Goal: Contribute content: Contribute content

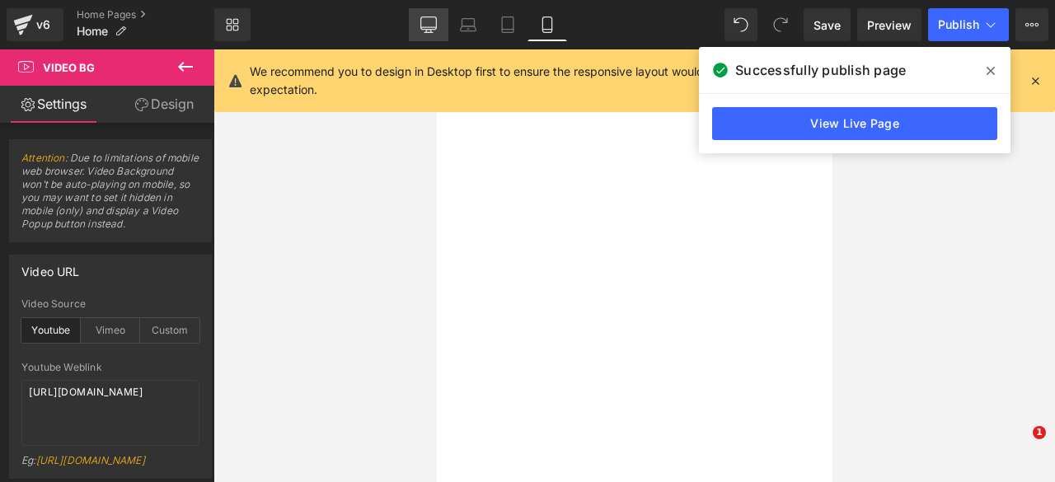
click at [428, 17] on icon at bounding box center [428, 23] width 16 height 12
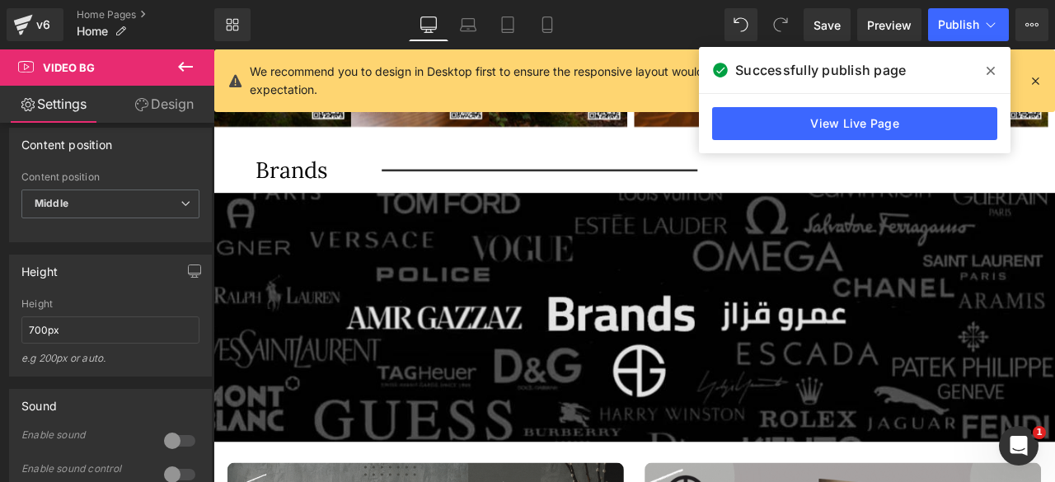
click at [706, 258] on img at bounding box center [711, 366] width 997 height 295
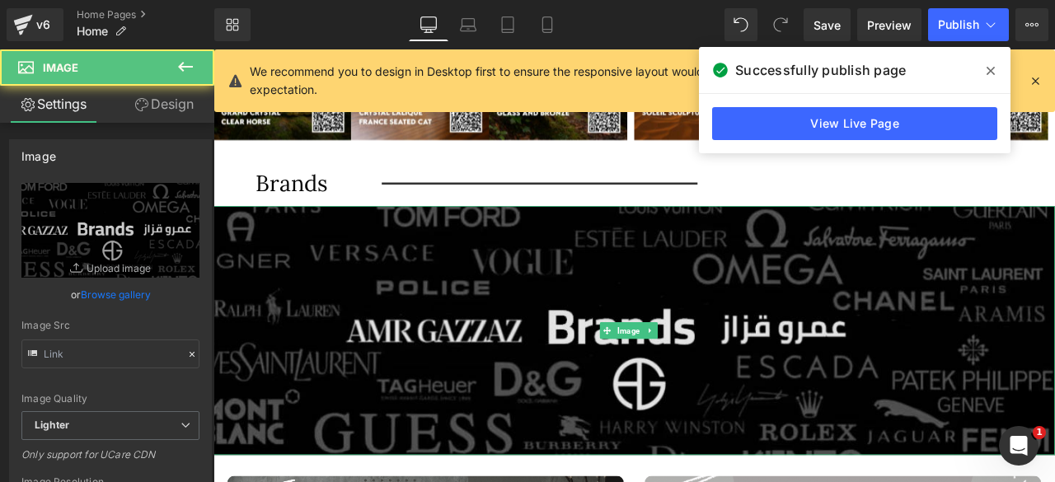
type input "[URL][DOMAIN_NAME]"
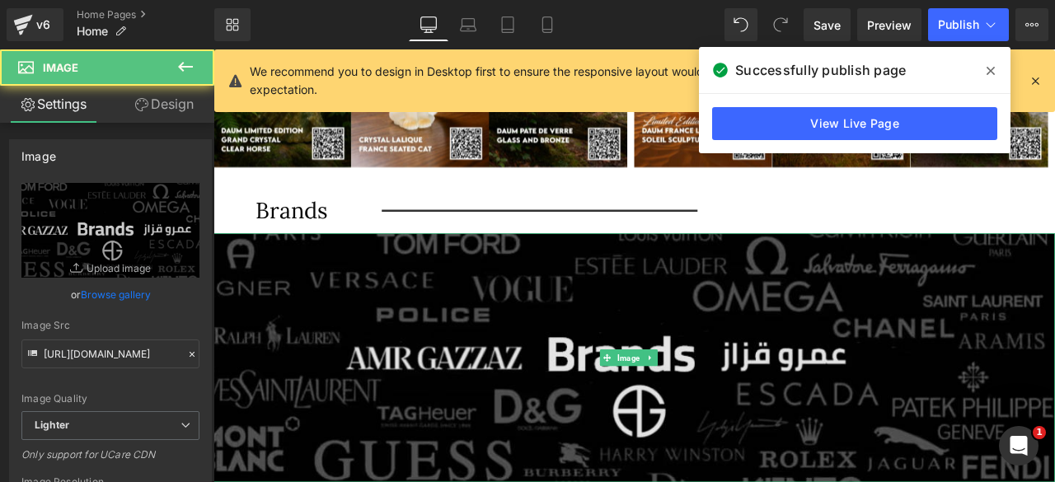
scroll to position [846, 0]
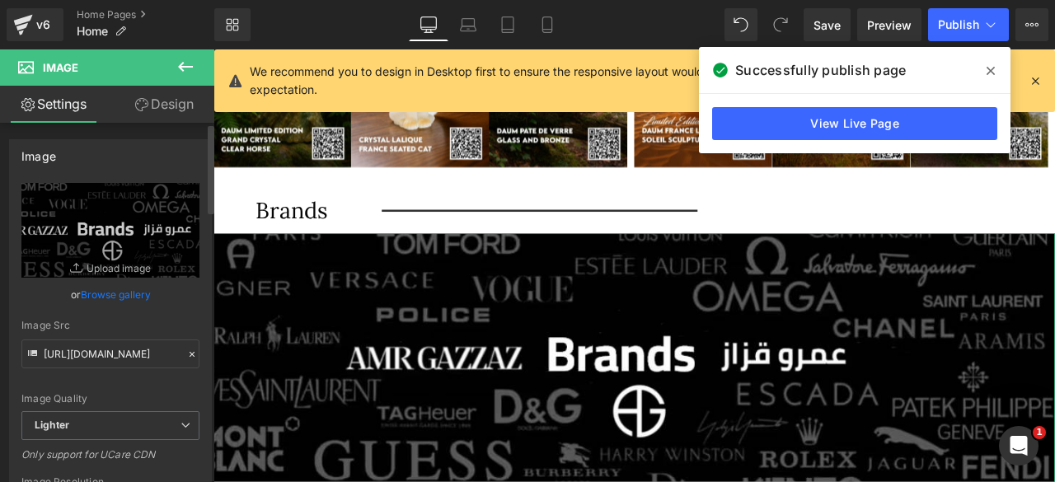
click at [101, 297] on link "Browse gallery" at bounding box center [116, 294] width 70 height 29
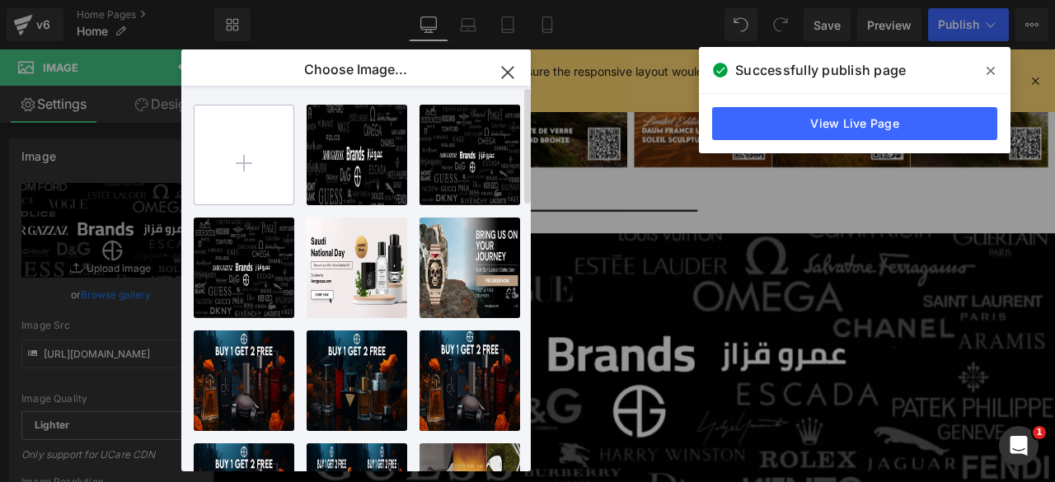
click at [255, 157] on input "file" at bounding box center [243, 154] width 99 height 99
type input "C:\fakepath\Artboard – 415.png"
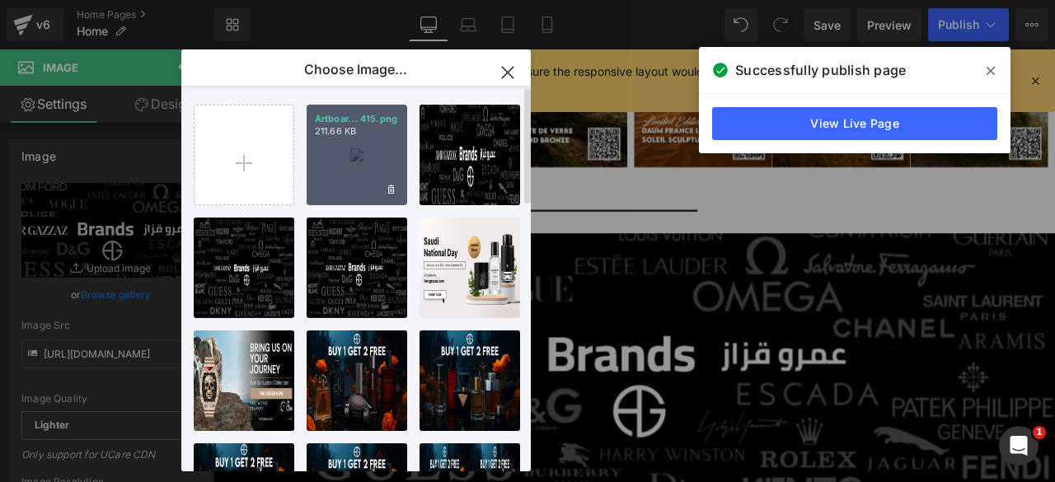
click at [339, 180] on div "Artboar... 415.png 211.66 KB" at bounding box center [357, 155] width 101 height 101
type input "[URL][DOMAIN_NAME]"
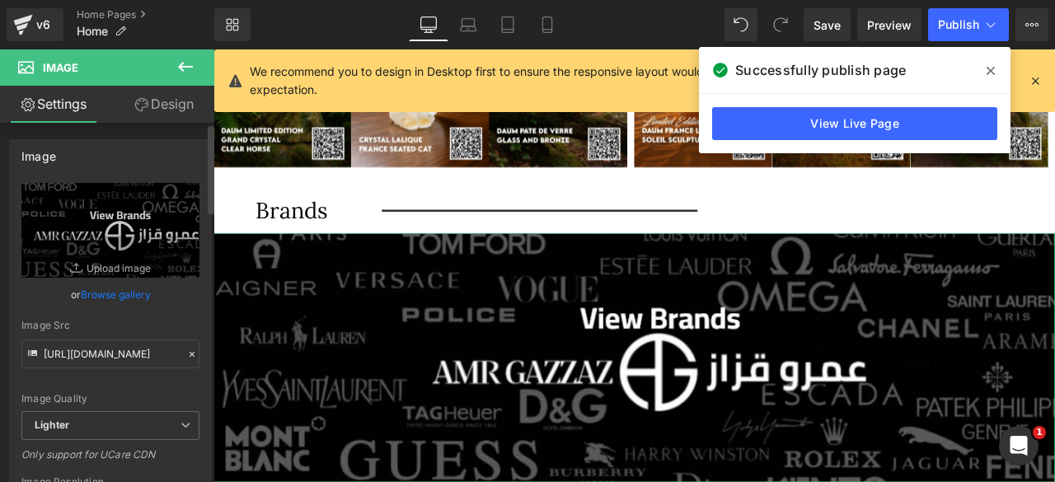
click at [119, 291] on link "Browse gallery" at bounding box center [116, 294] width 70 height 29
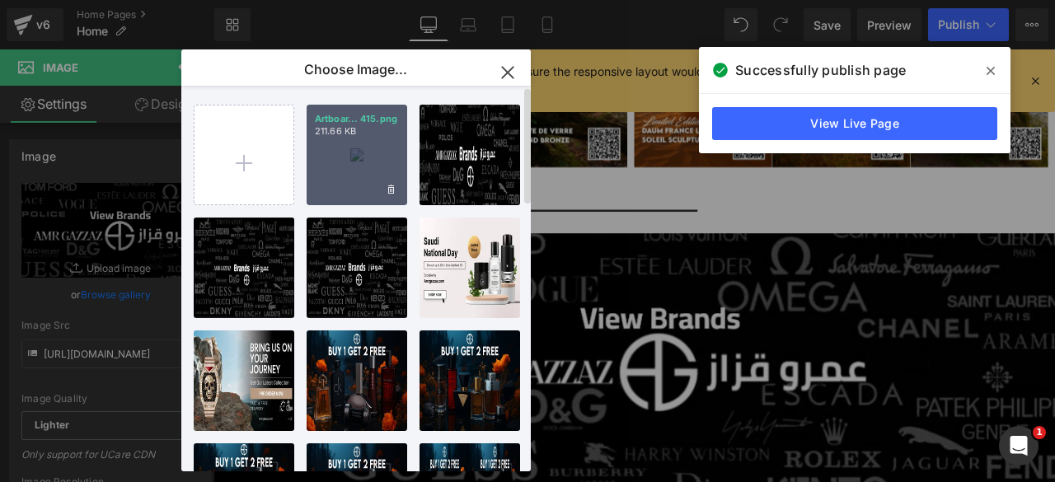
click at [355, 186] on div "Artboar... 415.png 211.66 KB" at bounding box center [357, 155] width 101 height 101
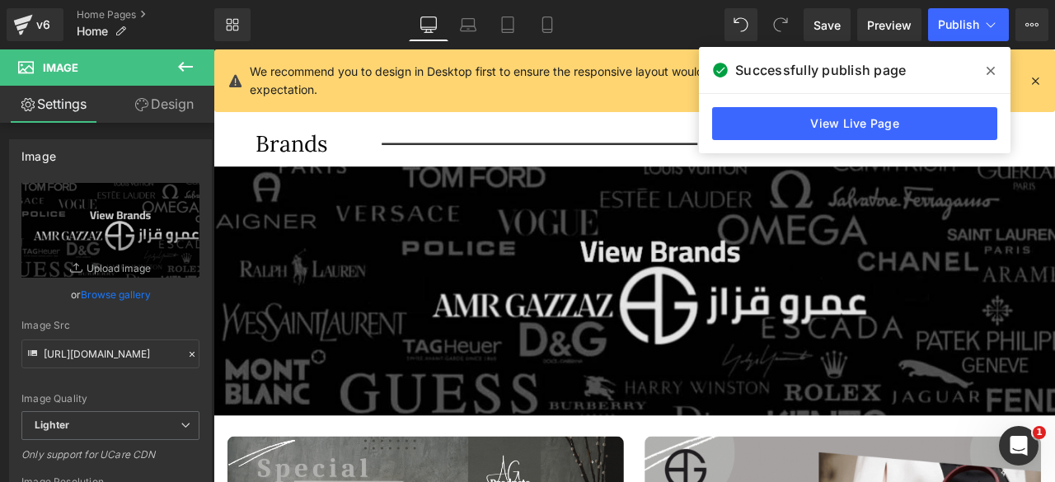
scroll to position [925, 0]
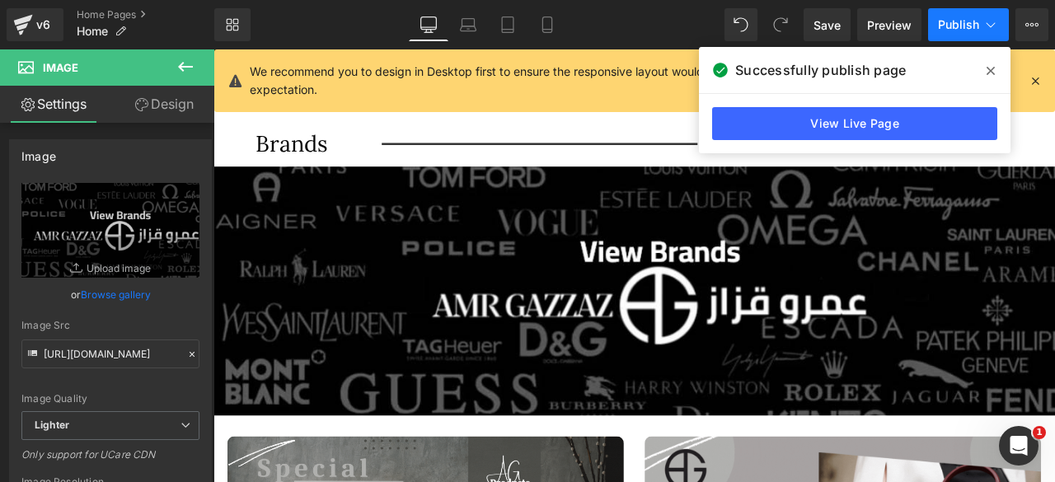
click at [957, 26] on span "Publish" at bounding box center [958, 24] width 41 height 13
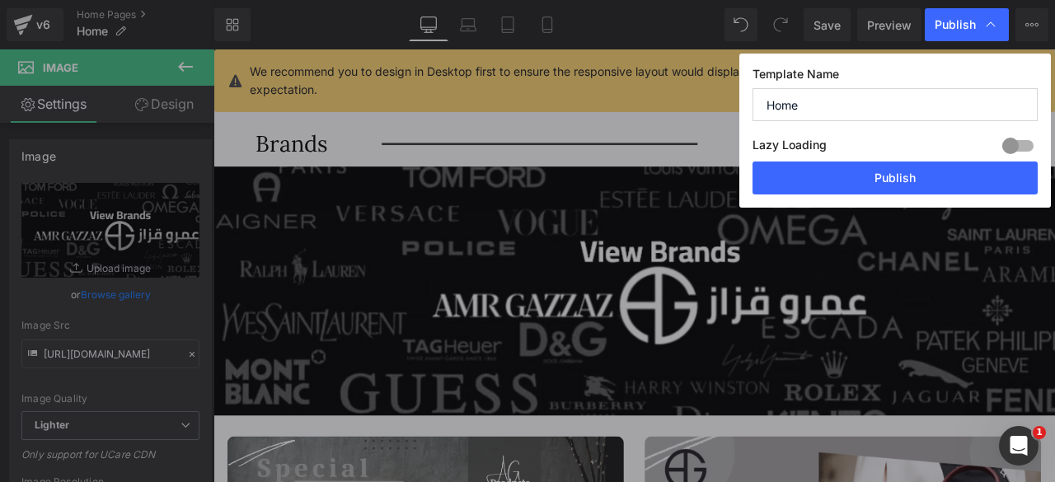
click at [875, 161] on div "Lazy Loading Build Upgrade plan to unlock" at bounding box center [894, 147] width 285 height 27
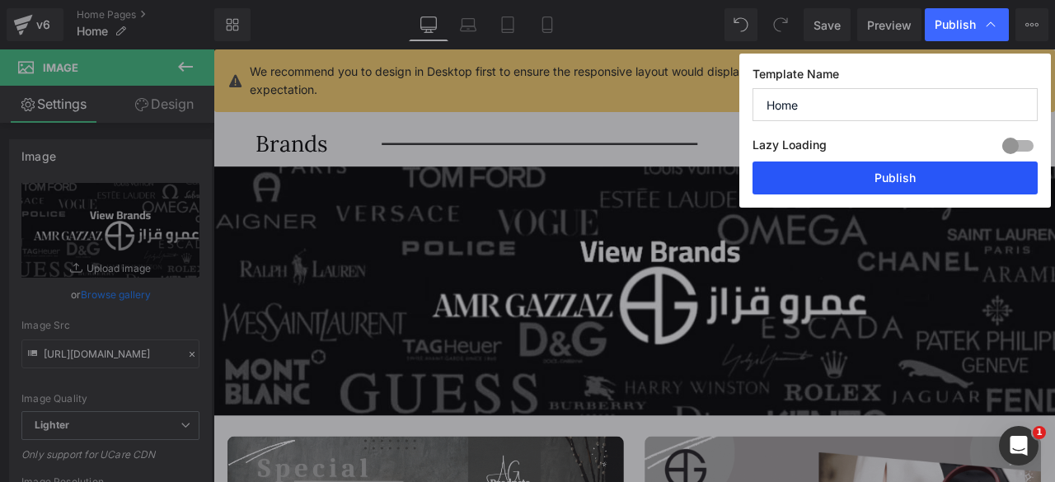
click at [903, 177] on button "Publish" at bounding box center [894, 177] width 285 height 33
